Goal: Information Seeking & Learning: Learn about a topic

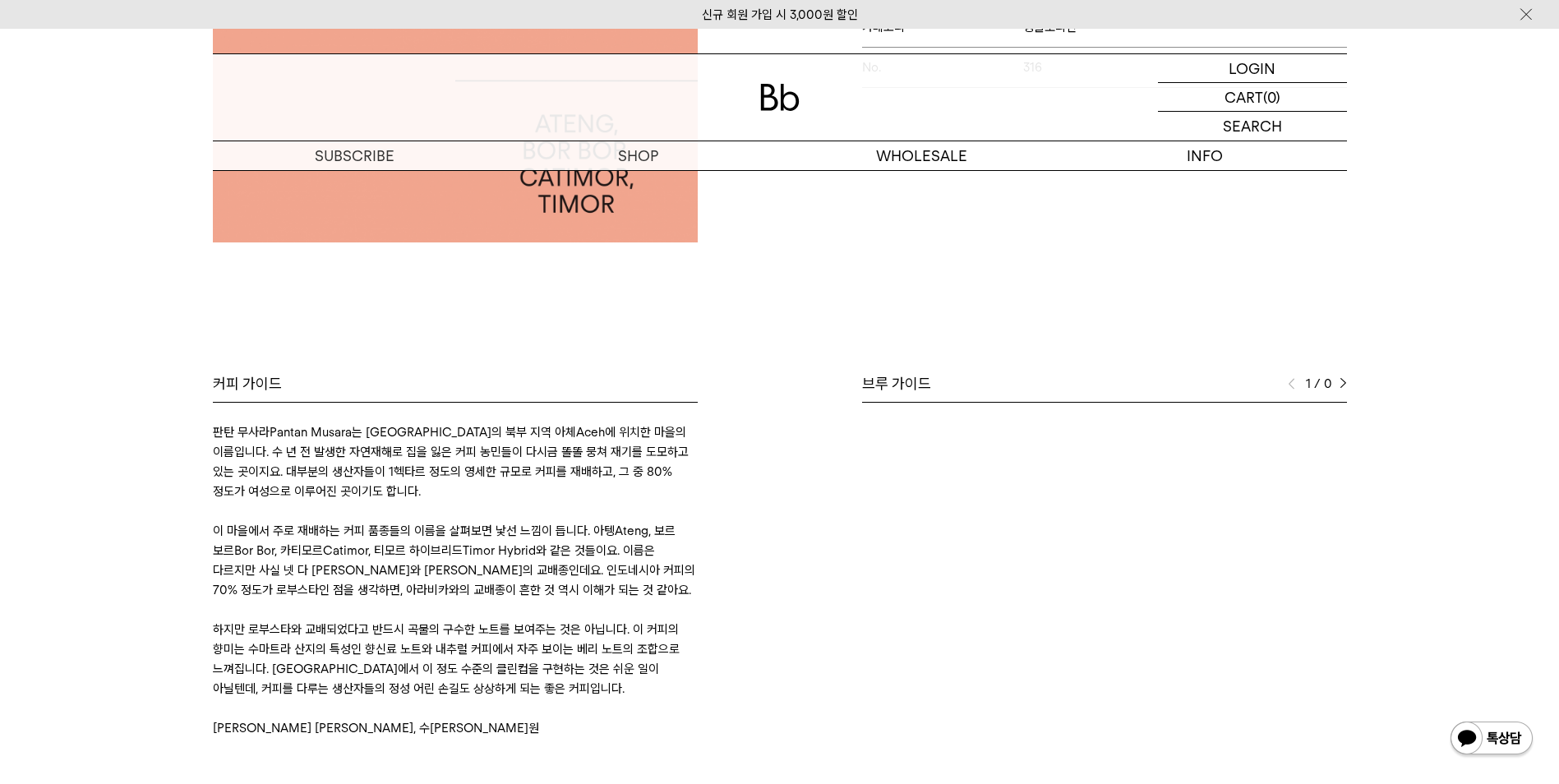
scroll to position [494, 0]
drag, startPoint x: 621, startPoint y: 451, endPoint x: 637, endPoint y: 474, distance: 28.0
click at [637, 474] on p "판탄 무사라Pantan Musara는 [GEOGRAPHIC_DATA]의 북부 지역 아체Aceh에 위치한 마을의 이름입니다. 수 년 전 발생한 …" at bounding box center [456, 461] width 485 height 79
drag, startPoint x: 637, startPoint y: 474, endPoint x: 613, endPoint y: 491, distance: 29.4
click at [613, 491] on p "판탄 무사라Pantan Musara는 [GEOGRAPHIC_DATA]의 북부 지역 아체Aceh에 위치한 마을의 이름입니다. 수 년 전 발생한 …" at bounding box center [456, 461] width 485 height 79
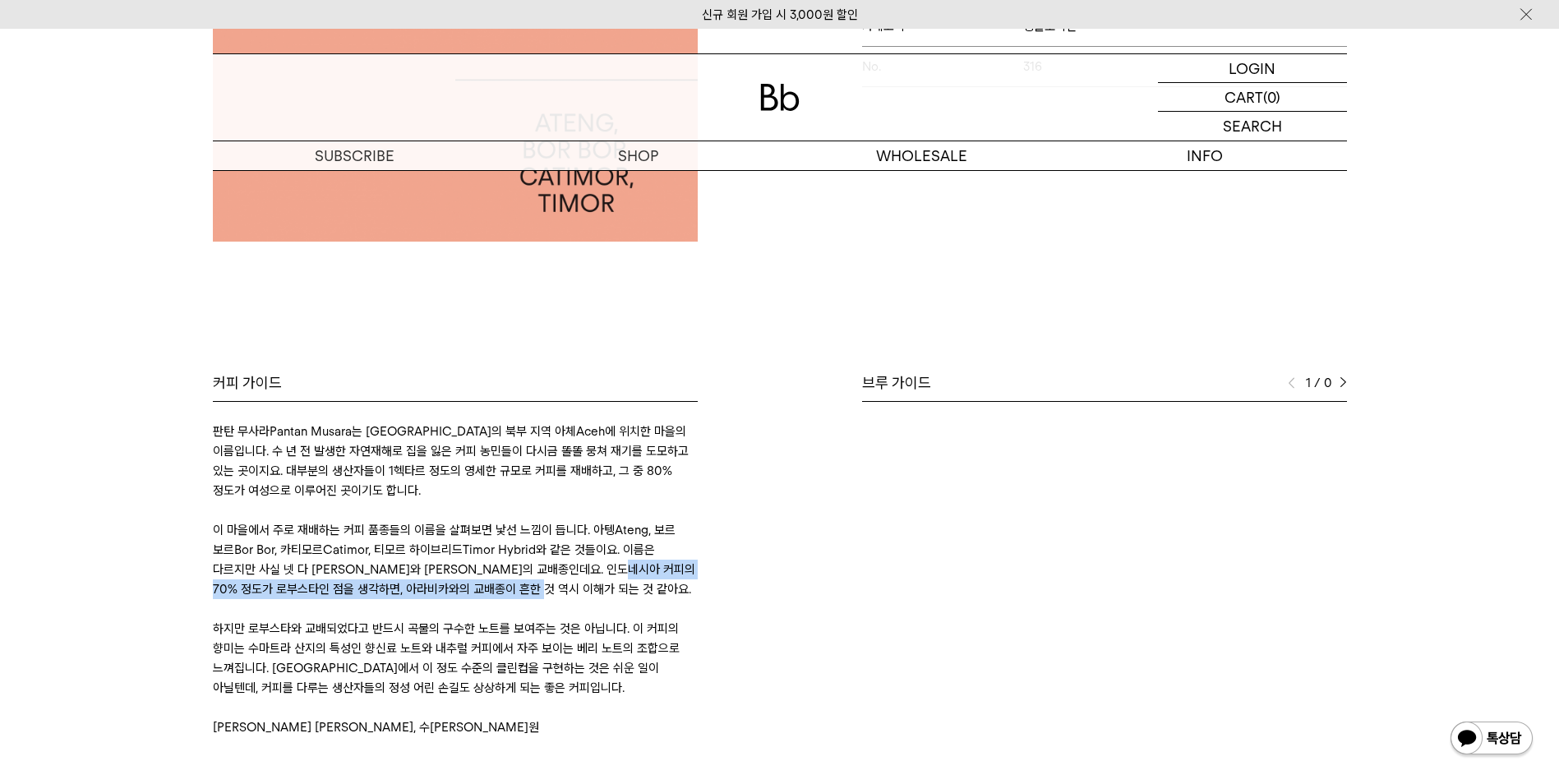
drag, startPoint x: 616, startPoint y: 585, endPoint x: 616, endPoint y: 562, distance: 23.0
click at [616, 562] on p "이 마을에서 주로 재배하는 커피 품종들의 이름을 살펴보면 낯선 느낌이 듭니다. 아텡Ateng, 보르 보르Bor Bor, 카티모르Catimor,…" at bounding box center [456, 560] width 485 height 79
drag, startPoint x: 616, startPoint y: 562, endPoint x: 567, endPoint y: 642, distance: 93.8
click at [567, 642] on p "하지만 로부스타와 교배되었다고 반드시 곡물의 구수한 노트를 보여주는 것은 아닙니다. 이 커피의 향미는 수마트라 산지의 특성인 향신료 노트와 내…" at bounding box center [456, 659] width 485 height 79
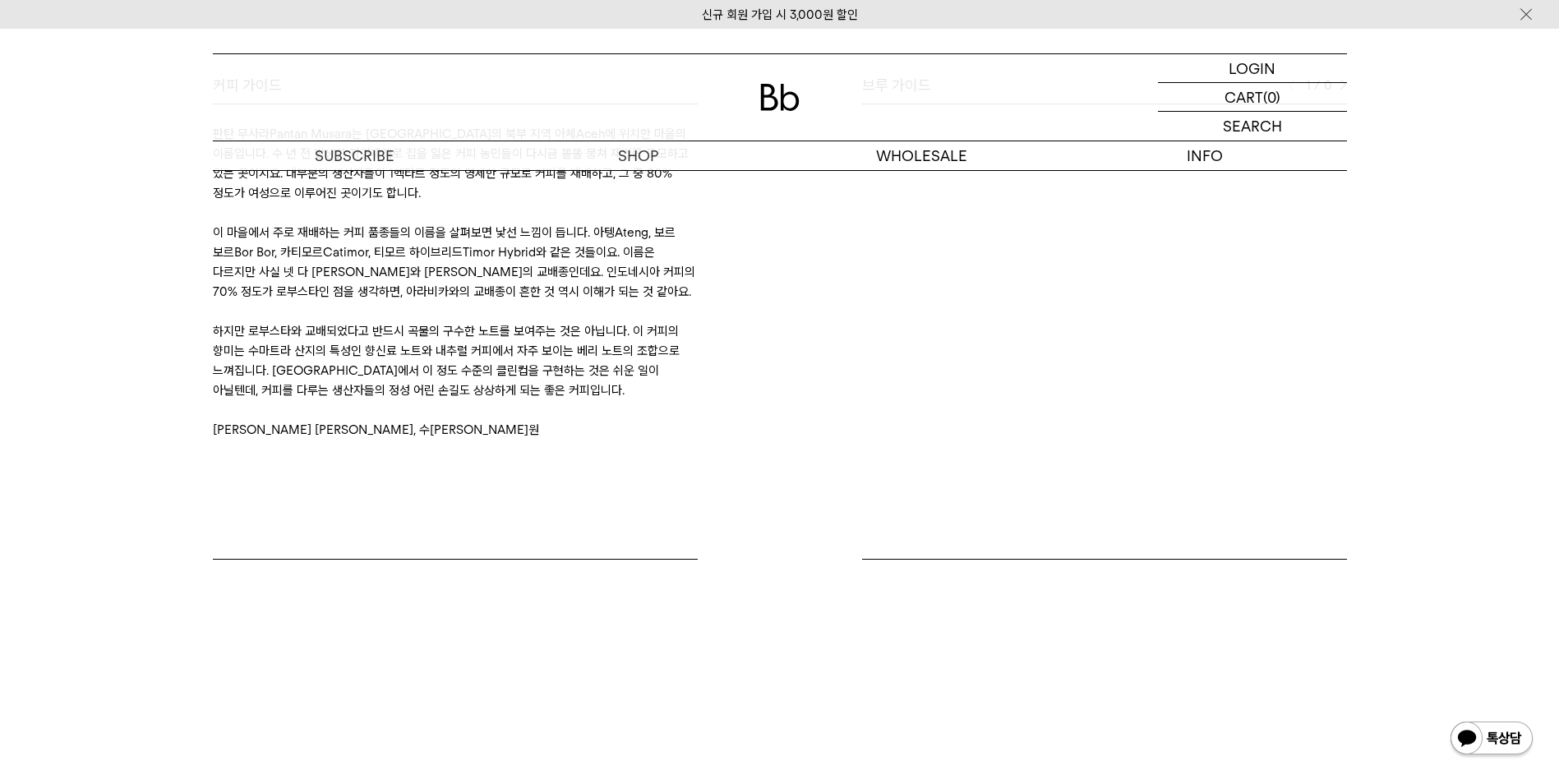
scroll to position [658, 0]
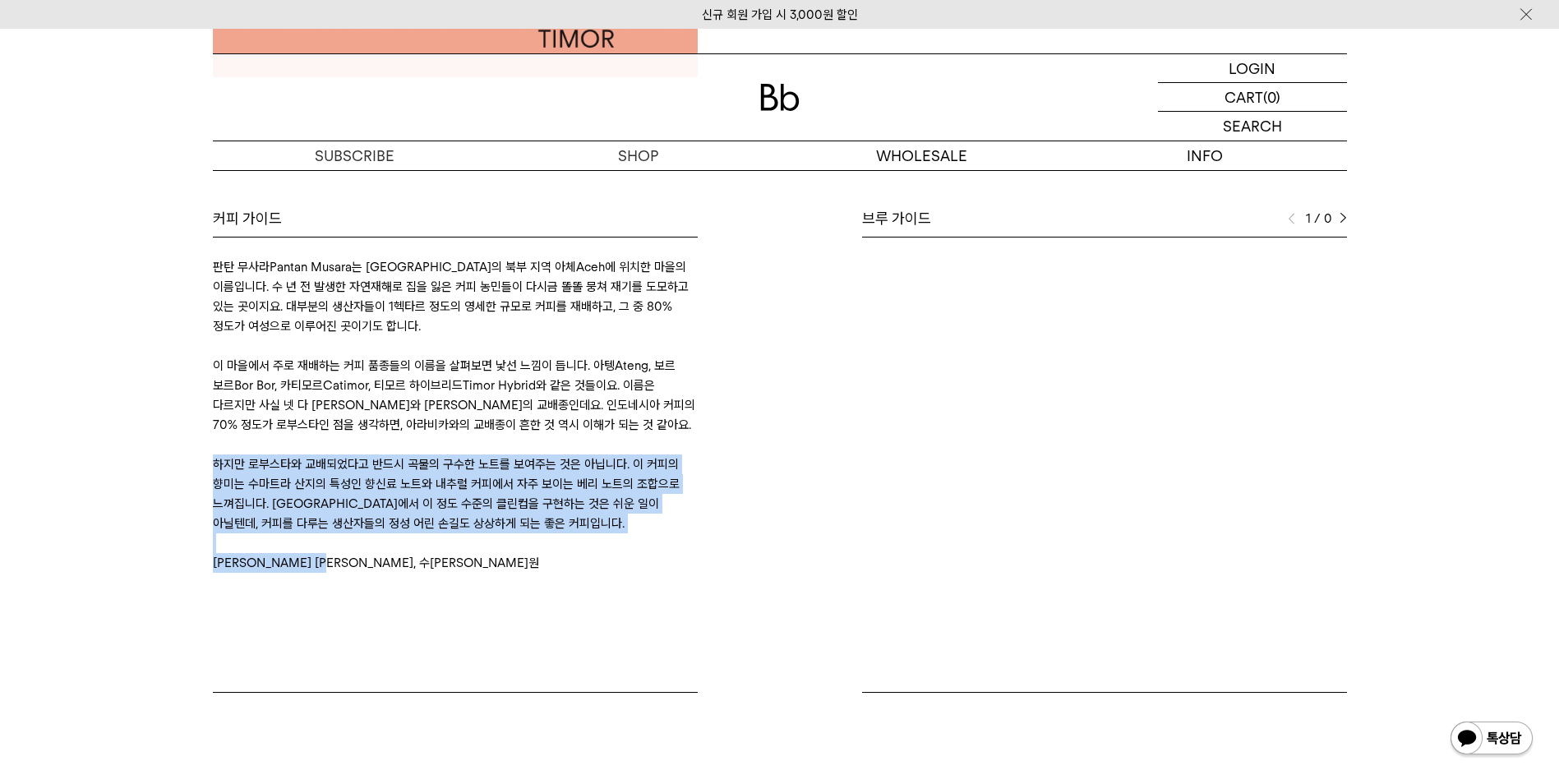
drag, startPoint x: 182, startPoint y: 459, endPoint x: 431, endPoint y: 580, distance: 276.8
click at [431, 580] on div "Bb의 커피 ALL SEASONAL YEAR-ROUND AUCTION SERIES ARCHIVE 2023 2022 2021 2020 2019 …" at bounding box center [779, 183] width 1559 height 1183
click at [431, 580] on div "판탄 무사라Pantan Musara는 [GEOGRAPHIC_DATA]의 북부 지역 아체Aceh에 위치한 마을의 이름입니다. 수 년 전 발생한 …" at bounding box center [456, 465] width 485 height 456
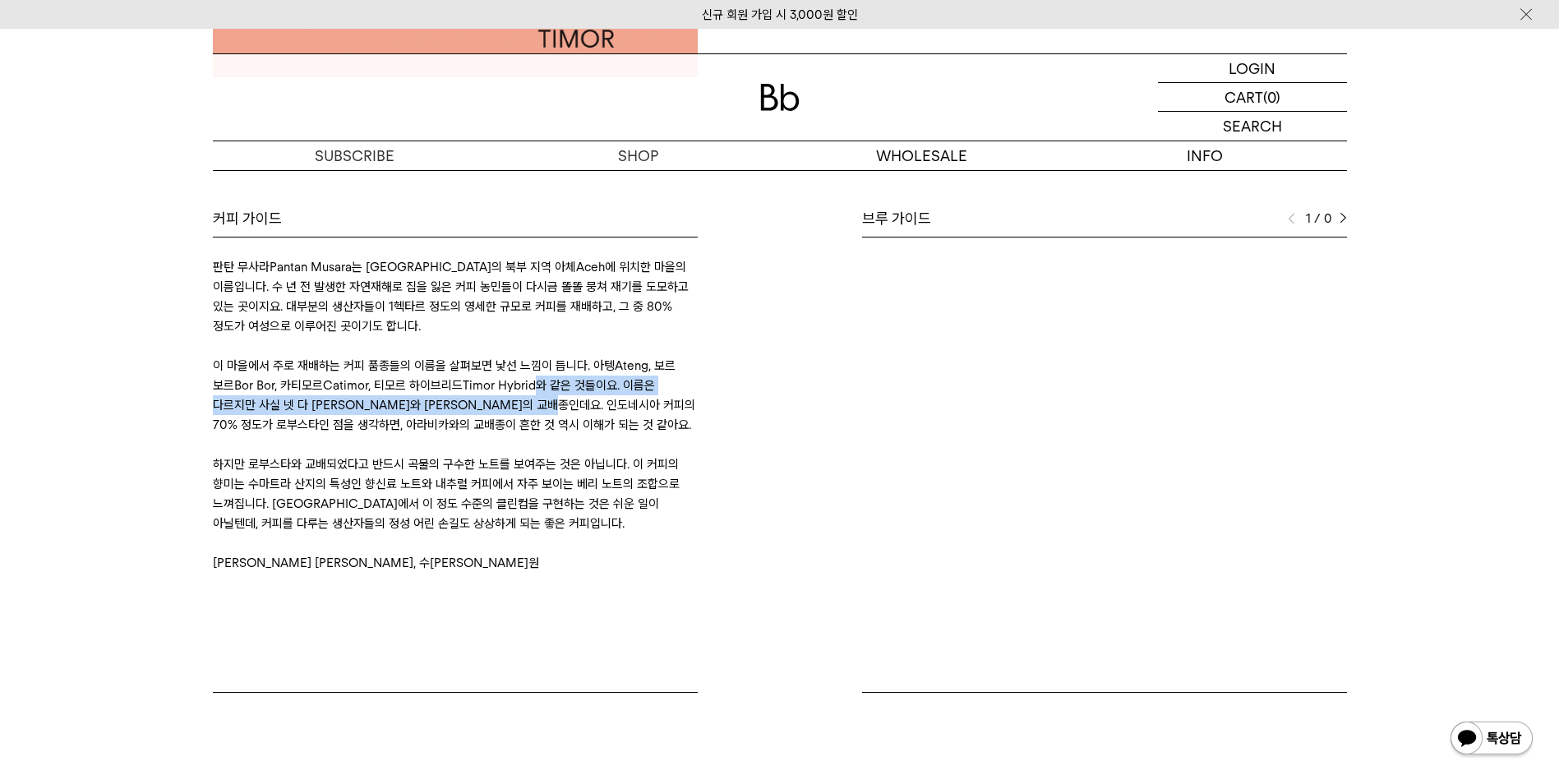
drag, startPoint x: 534, startPoint y: 390, endPoint x: 555, endPoint y: 411, distance: 29.7
click at [555, 411] on p "이 마을에서 주로 재배하는 커피 품종들의 이름을 살펴보면 낯선 느낌이 듭니다. 아텡Ateng, 보르 보르Bor Bor, 카티모르Catimor,…" at bounding box center [456, 395] width 485 height 79
drag, startPoint x: 555, startPoint y: 411, endPoint x: 558, endPoint y: 423, distance: 12.4
click at [558, 423] on p "이 마을에서 주로 재배하는 커피 품종들의 이름을 살펴보면 낯선 느낌이 듭니다. 아텡Ateng, 보르 보르Bor Bor, 카티모르Catimor,…" at bounding box center [456, 395] width 485 height 79
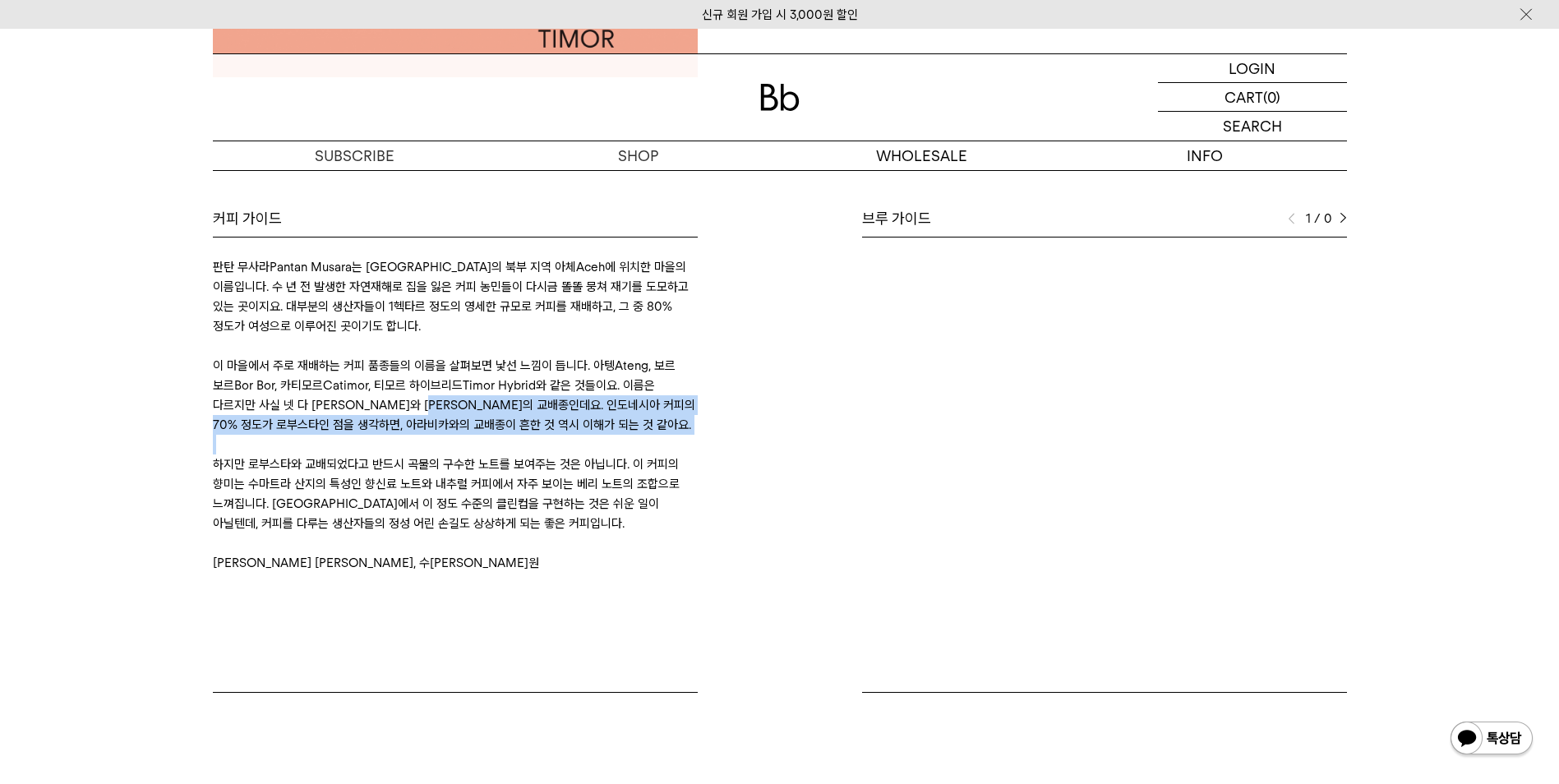
drag, startPoint x: 414, startPoint y: 404, endPoint x: 517, endPoint y: 446, distance: 111.2
click at [517, 446] on div "판탄 무사라Pantan Musara는 [GEOGRAPHIC_DATA]의 북부 지역 아체Aceh에 위치한 마을의 이름입니다. 수 년 전 발생한 …" at bounding box center [456, 415] width 485 height 315
click at [517, 446] on p at bounding box center [456, 445] width 485 height 20
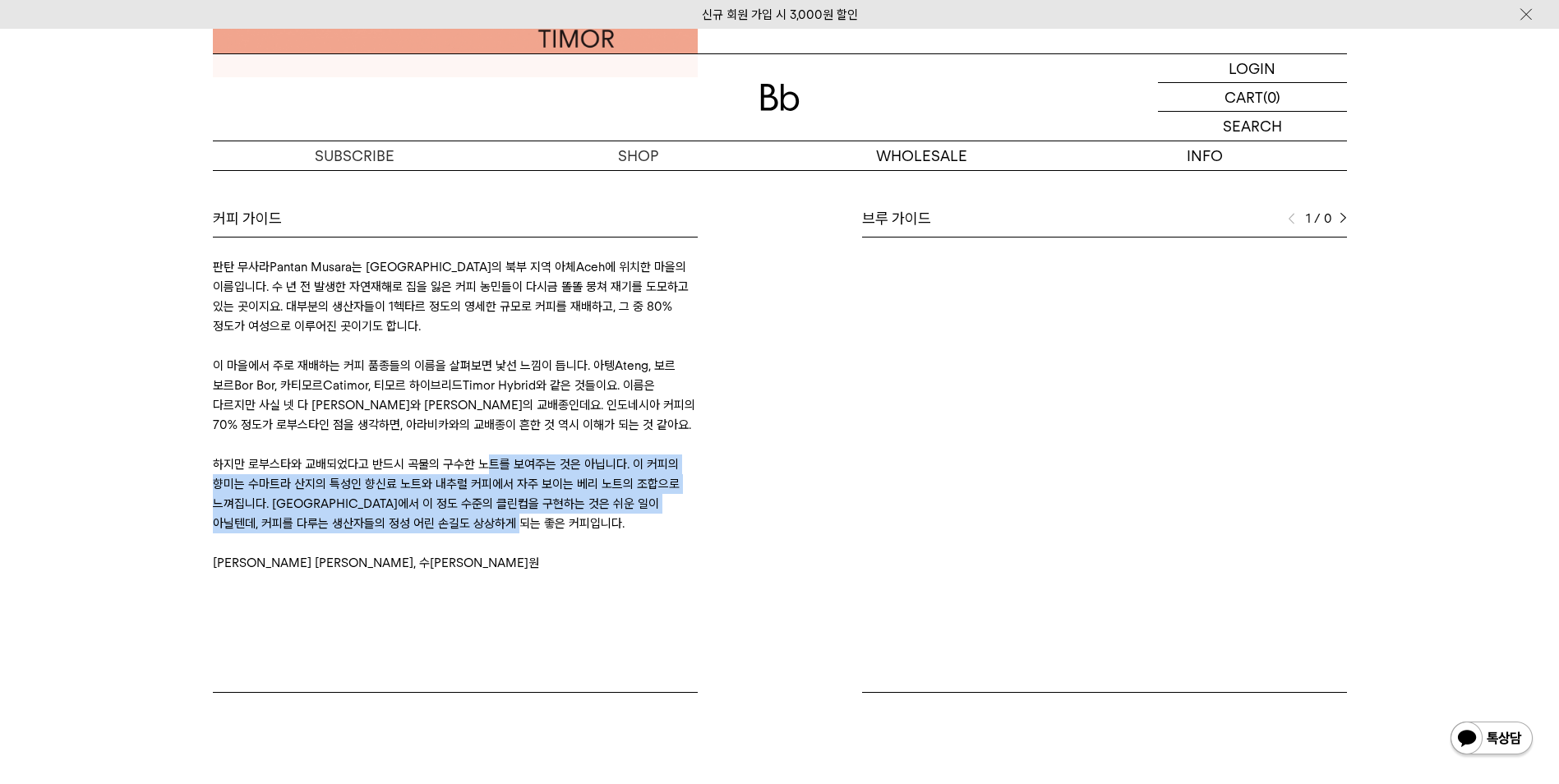
drag, startPoint x: 481, startPoint y: 464, endPoint x: 588, endPoint y: 515, distance: 118.5
click at [588, 515] on p "하지만 로부스타와 교배되었다고 반드시 곡물의 구수한 노트를 보여주는 것은 아닙니다. 이 커피의 향미는 수마트라 산지의 특성인 향신료 노트와 내…" at bounding box center [456, 494] width 485 height 79
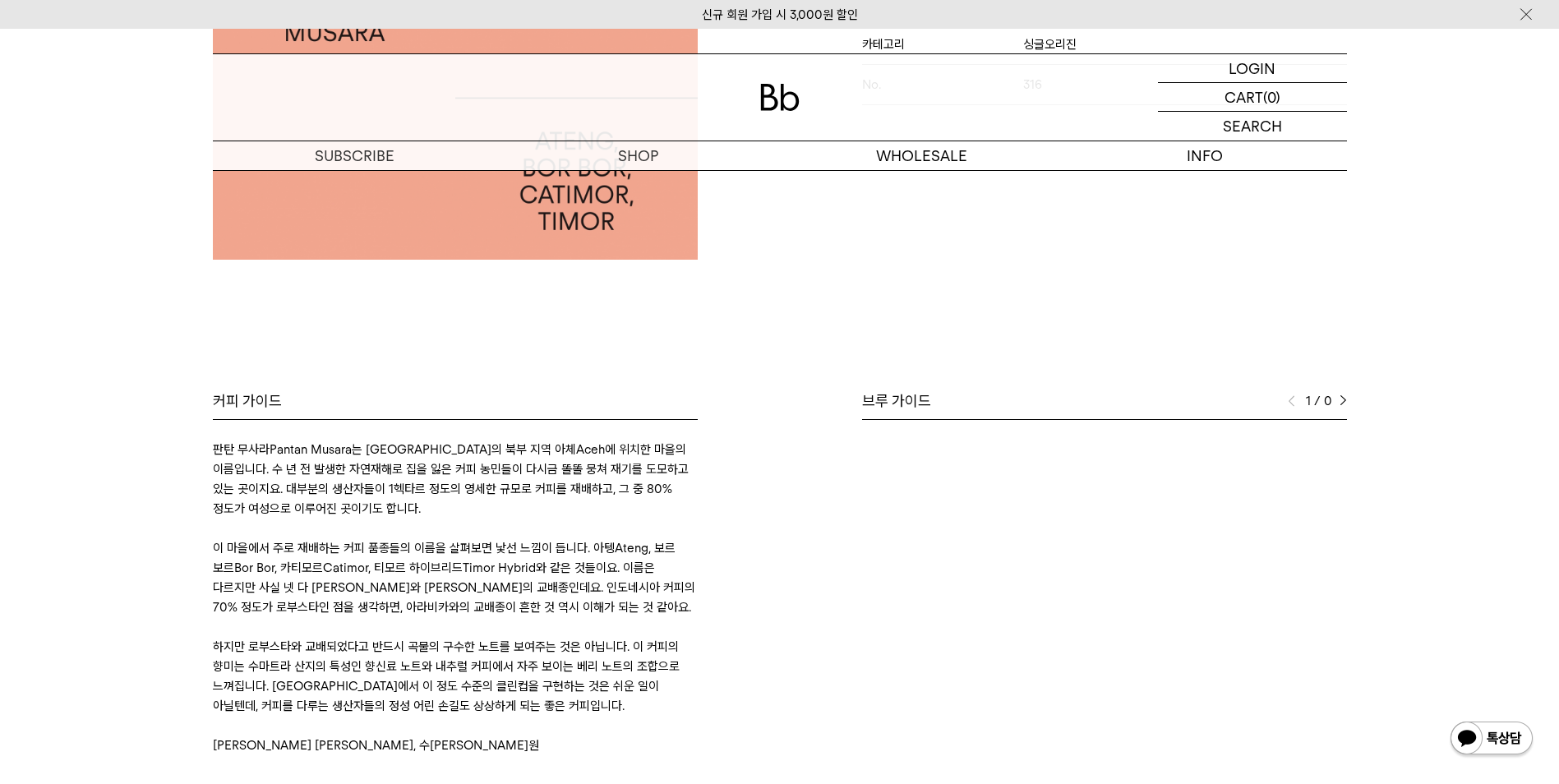
scroll to position [575, 0]
